Goal: Task Accomplishment & Management: Manage account settings

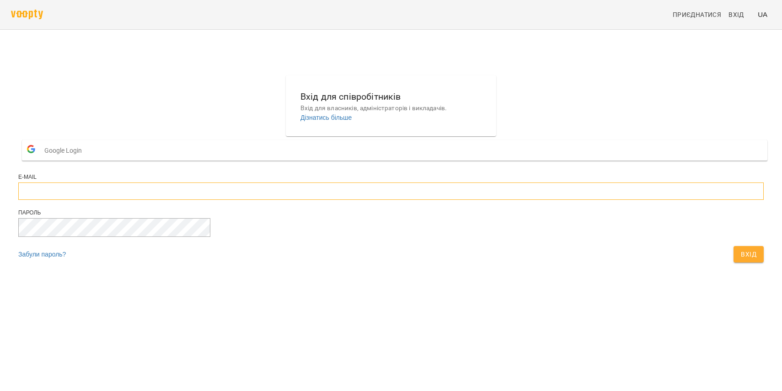
click at [359, 200] on input "email" at bounding box center [390, 190] width 745 height 17
type input "*"
type input "**********"
click at [741, 260] on span "Вхід" at bounding box center [749, 254] width 16 height 11
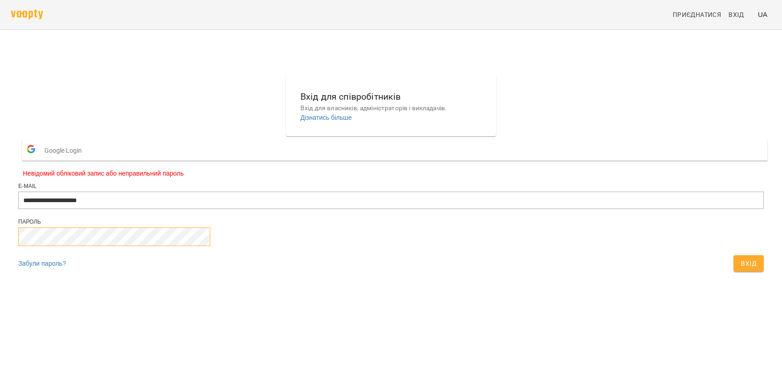
click at [734, 255] on button "Вхід" at bounding box center [749, 263] width 30 height 16
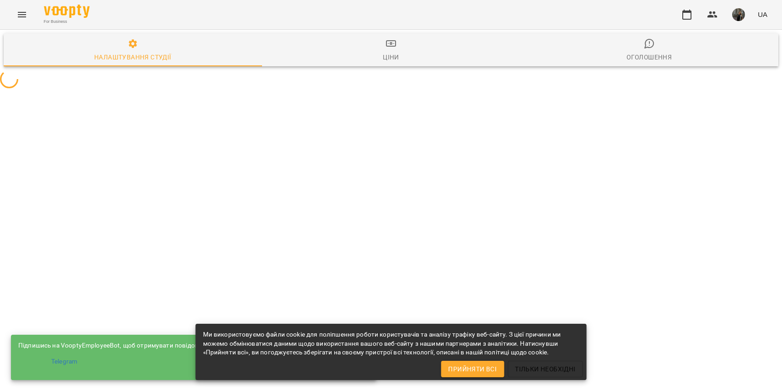
select select "**"
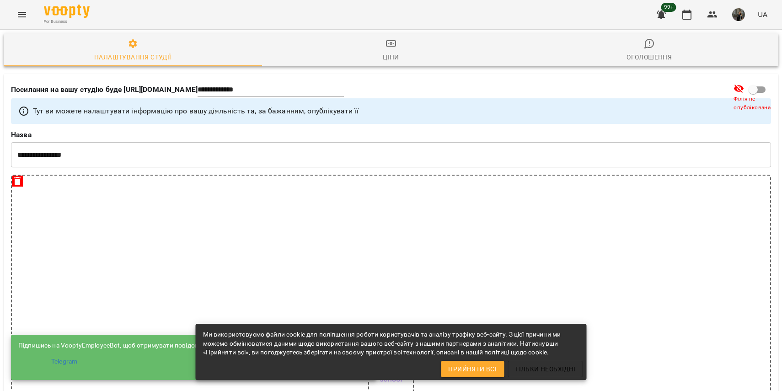
click at [477, 367] on span "Прийняти всі" at bounding box center [472, 369] width 48 height 11
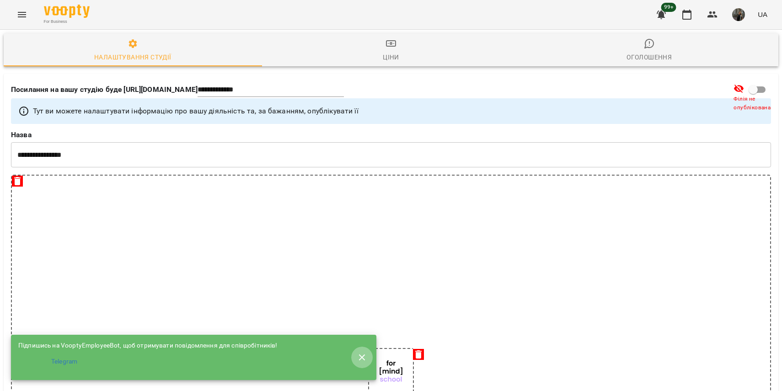
click at [362, 357] on icon "button" at bounding box center [362, 357] width 11 height 11
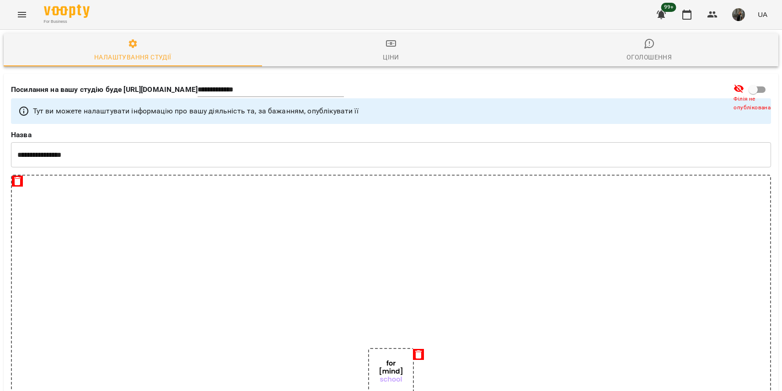
click at [25, 15] on icon "Menu" at bounding box center [22, 14] width 8 height 5
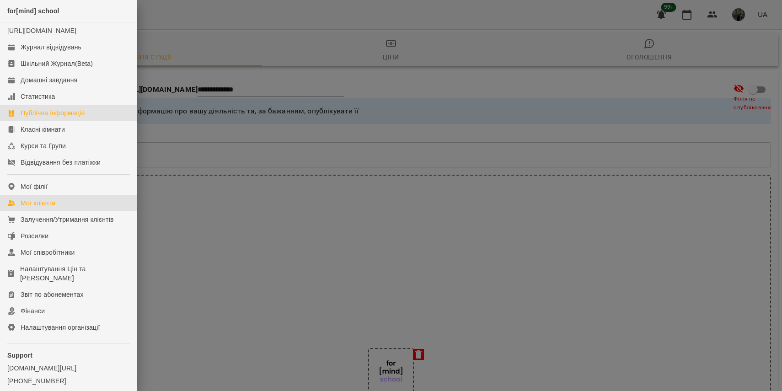
click at [34, 208] on div "Мої клієнти" at bounding box center [38, 202] width 35 height 9
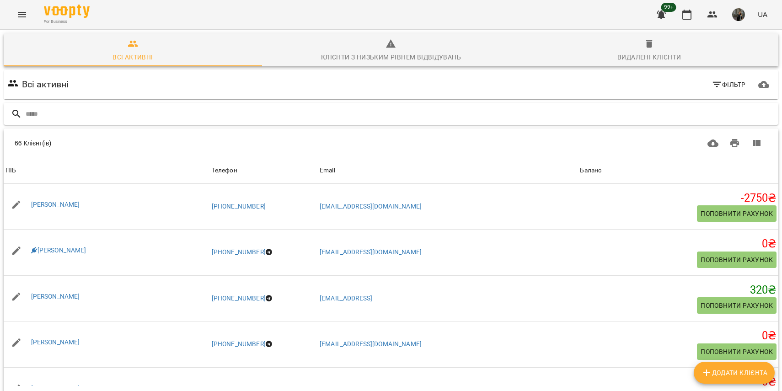
click at [83, 117] on input "text" at bounding box center [400, 114] width 749 height 15
type input "*"
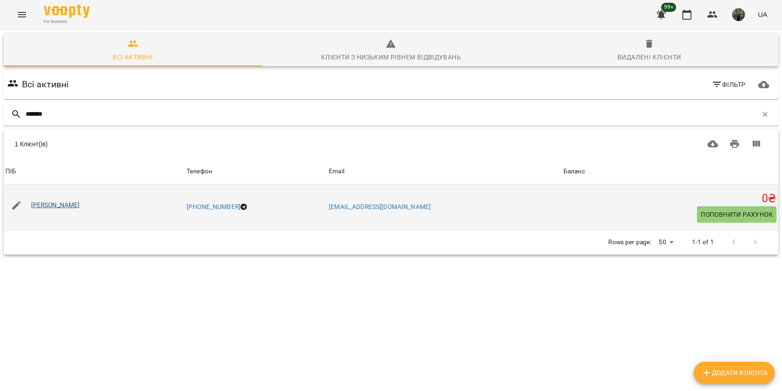
type input "*******"
click at [77, 204] on link "[PERSON_NAME]" at bounding box center [55, 204] width 49 height 7
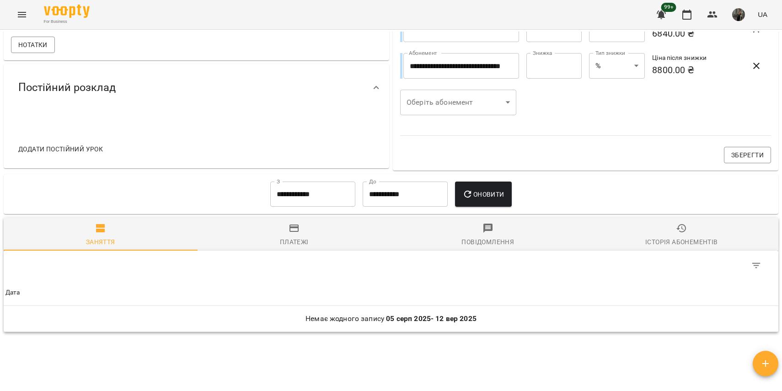
scroll to position [364, 0]
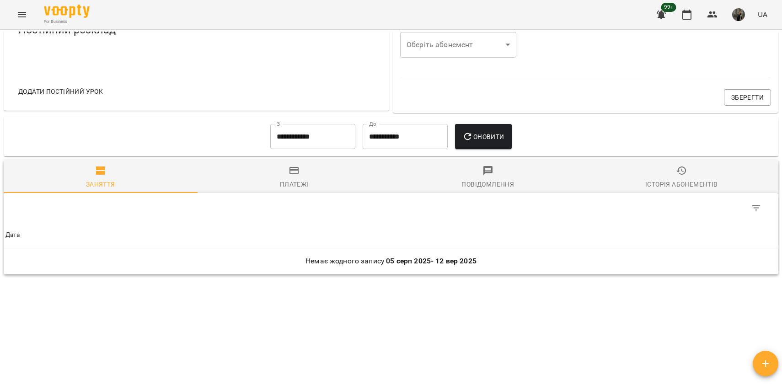
click at [652, 183] on div "Історія абонементів" at bounding box center [681, 184] width 72 height 11
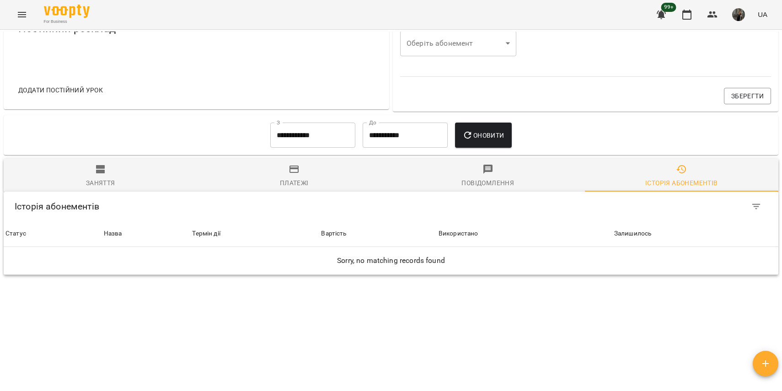
scroll to position [366, 0]
click at [486, 186] on div "Повідомлення" at bounding box center [487, 182] width 53 height 11
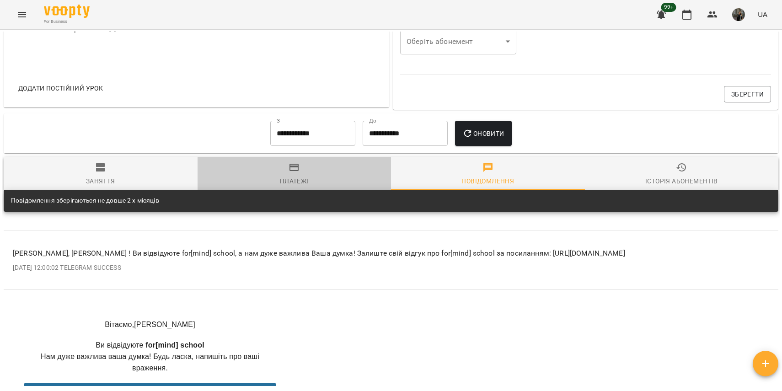
click at [315, 187] on span "Платежі" at bounding box center [294, 174] width 183 height 25
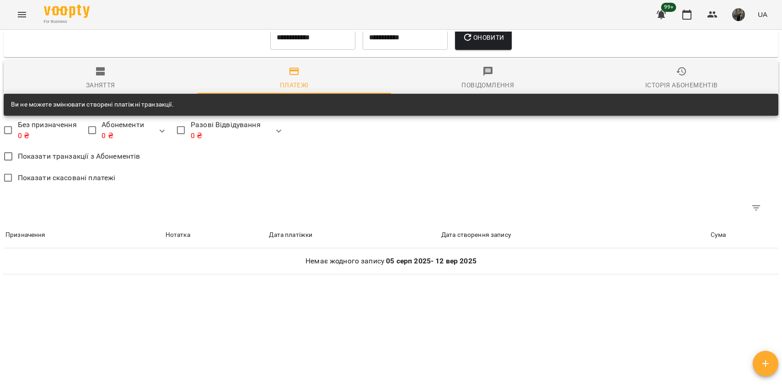
scroll to position [0, 0]
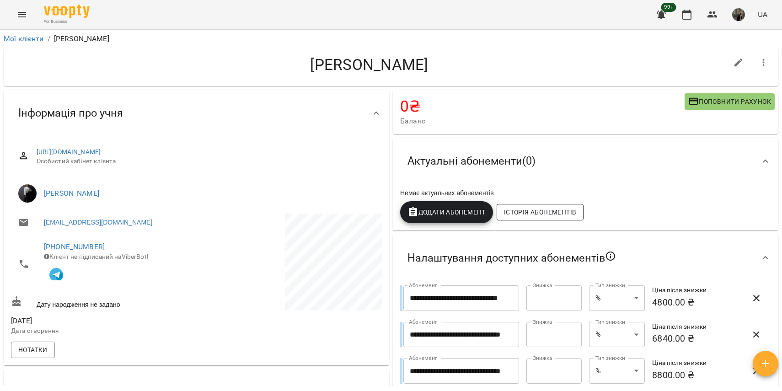
click at [571, 208] on span "Історія абонементів" at bounding box center [540, 212] width 72 height 11
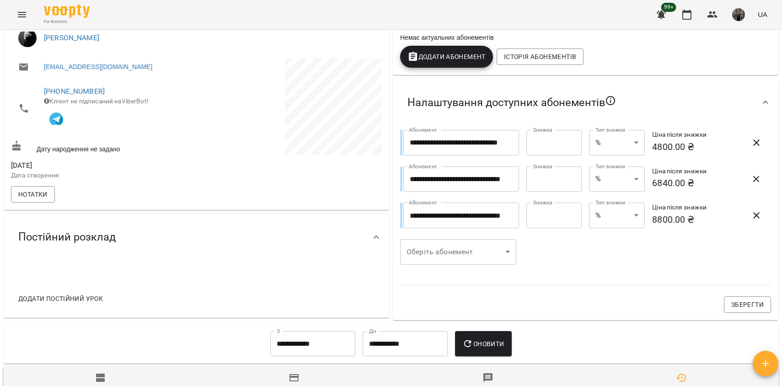
scroll to position [178, 0]
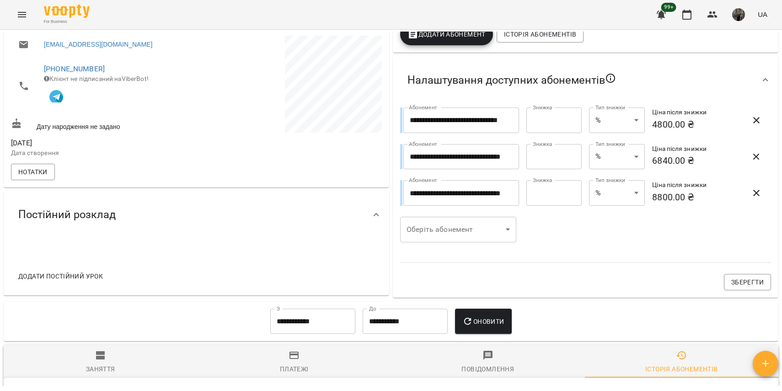
click at [93, 350] on span "Заняття" at bounding box center [100, 362] width 183 height 25
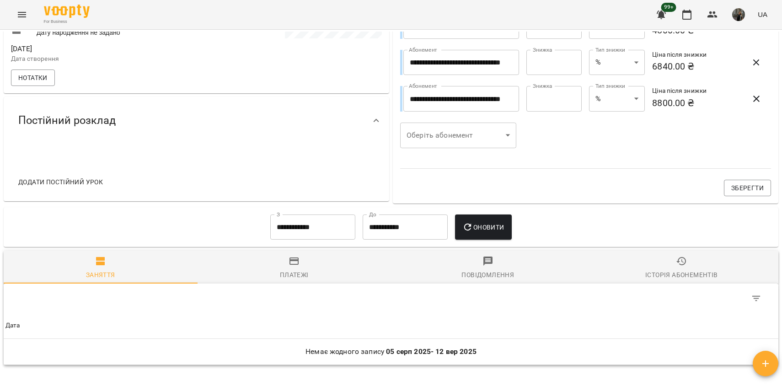
scroll to position [280, 0]
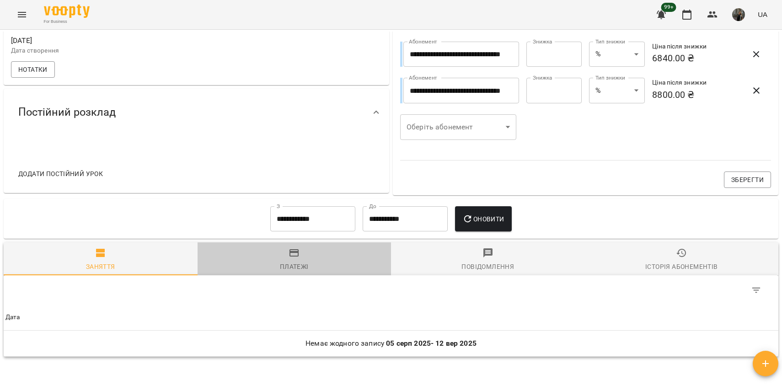
click at [284, 247] on span "Платежі" at bounding box center [294, 259] width 183 height 25
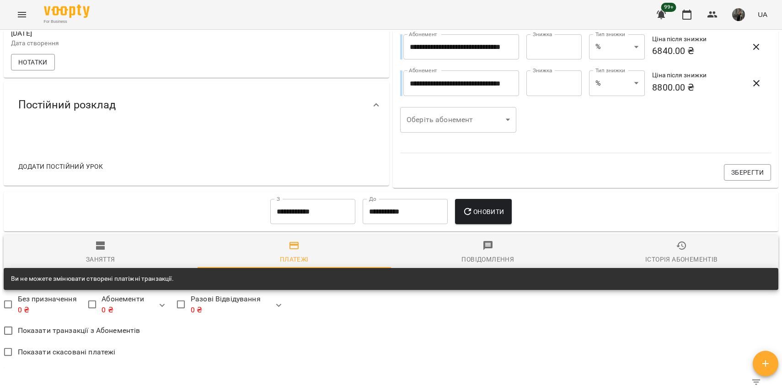
scroll to position [0, 0]
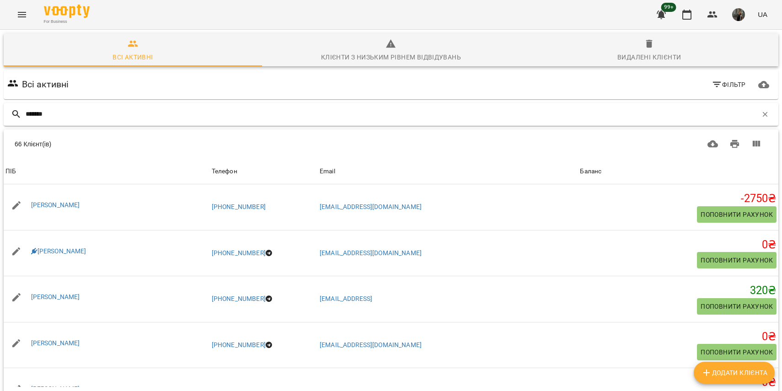
type input "*******"
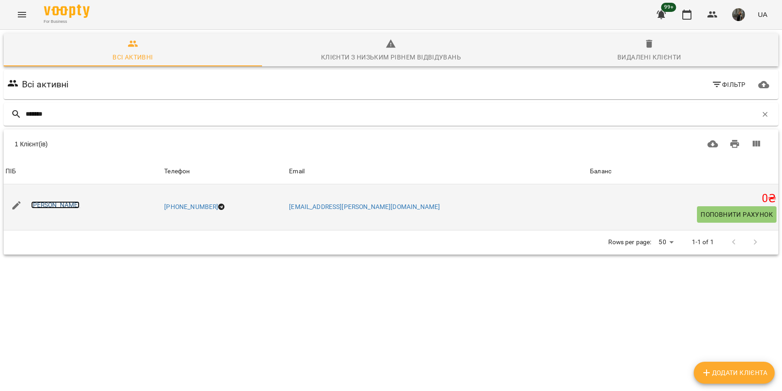
click at [59, 205] on link "[PERSON_NAME]" at bounding box center [55, 204] width 49 height 7
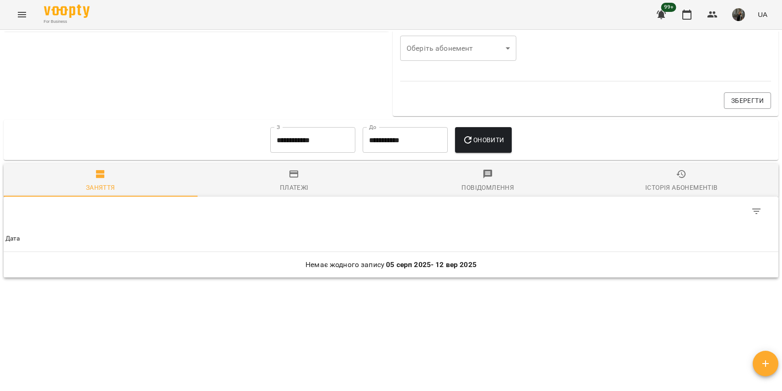
scroll to position [487, 0]
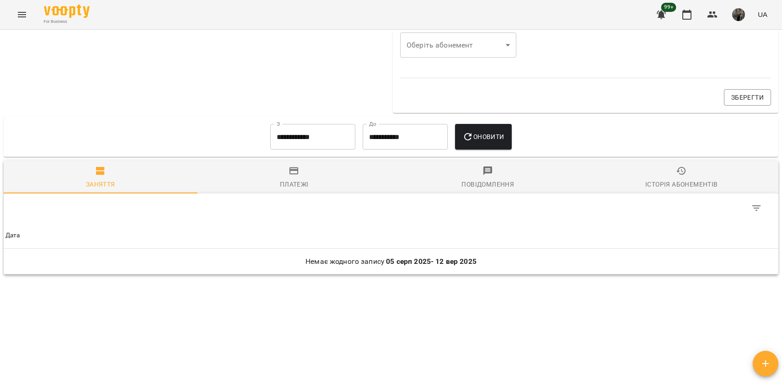
click at [292, 171] on icon "button" at bounding box center [294, 171] width 11 height 11
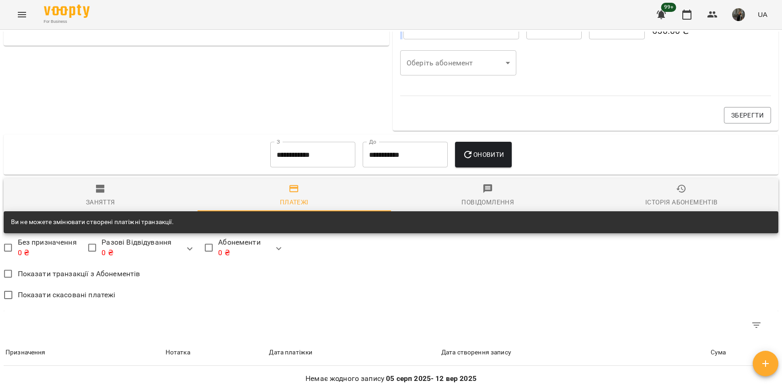
scroll to position [459, 0]
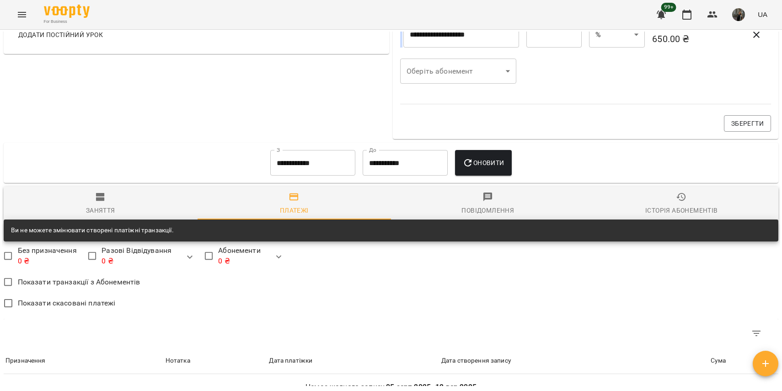
click at [462, 209] on div "Повідомлення" at bounding box center [487, 210] width 53 height 11
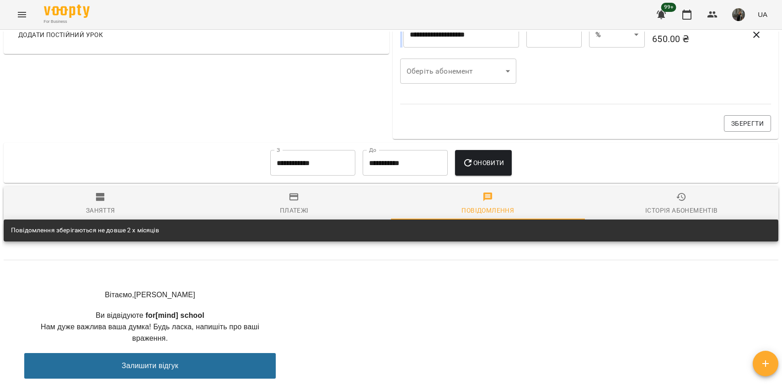
click at [671, 198] on span "Історія абонементів" at bounding box center [681, 204] width 183 height 25
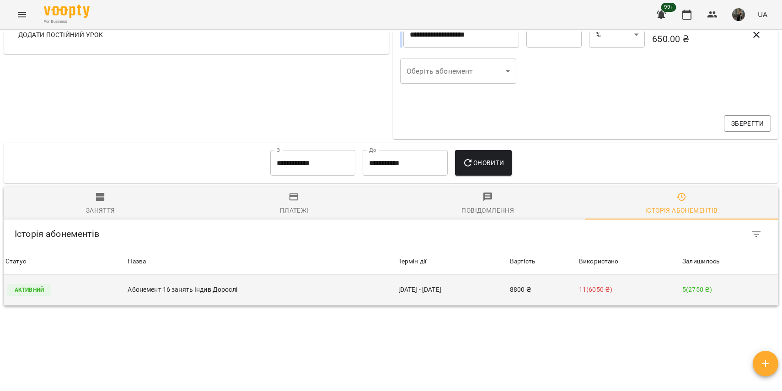
click at [174, 295] on p "Абонемент 16 занять Індив Дорослі" at bounding box center [261, 290] width 267 height 10
